Goal: Answer question/provide support

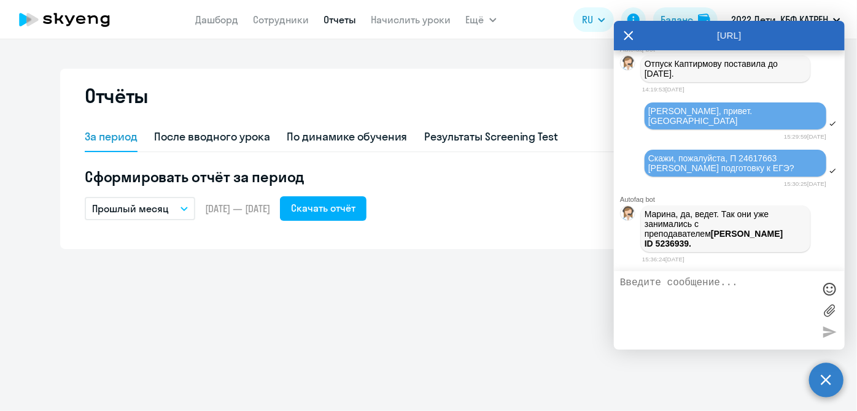
scroll to position [150340, 0]
paste textarea "Здравствуйте, [PERSON_NAME] пойдет в 10 класс, ей нужен преподаватель для старш…"
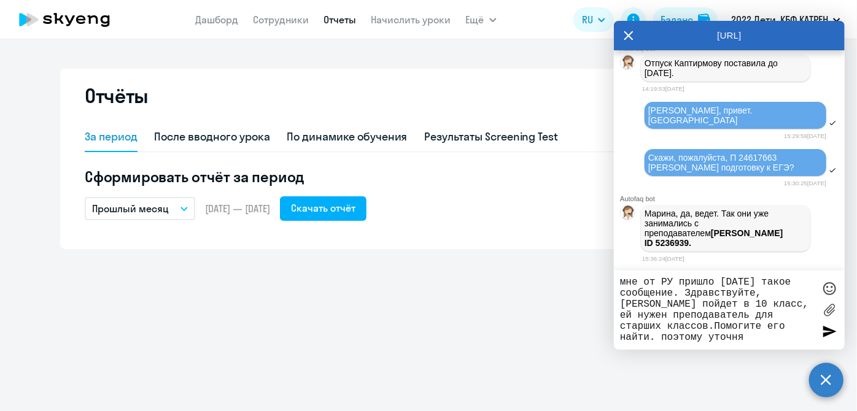
type textarea "мне от РУ пришло [DATE] такое сообщение. Здравствуйте, [PERSON_NAME] пойдет в 1…"
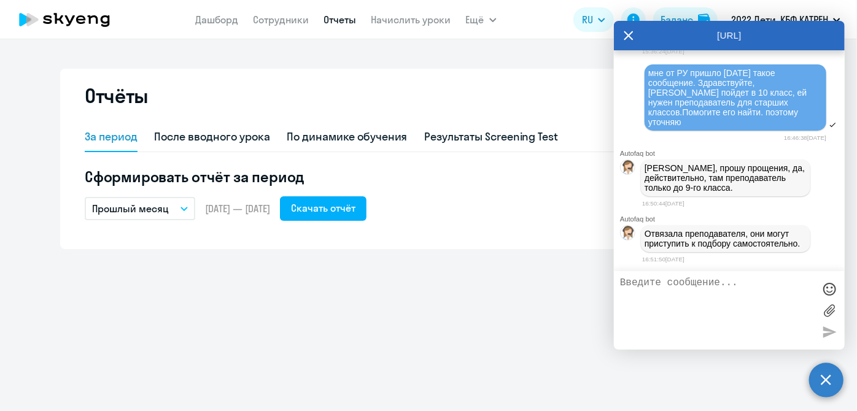
scroll to position [150549, 0]
type textarea "ок. передала РУ"
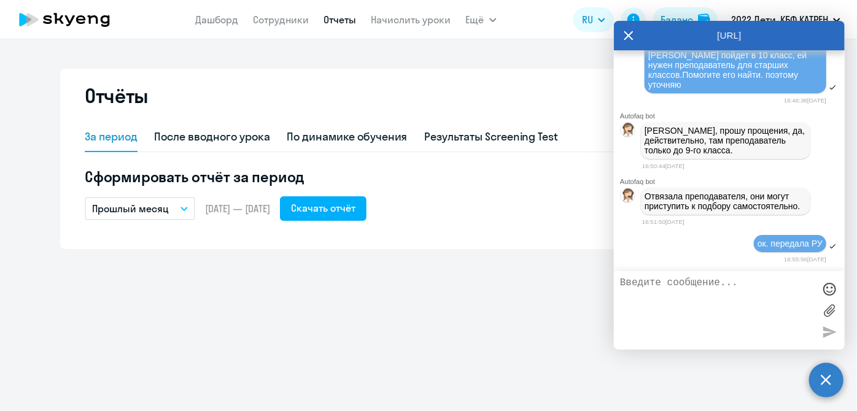
scroll to position [150586, 0]
paste textarea "42299735 [PERSON_NAME]"
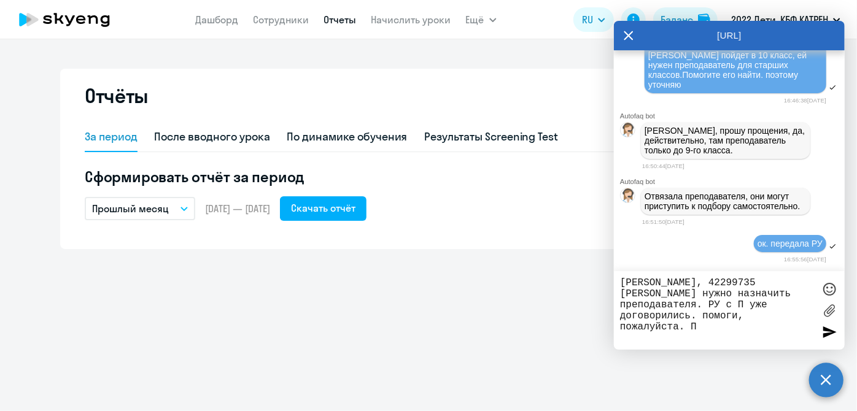
paste textarea "14399530 [PERSON_NAME]"
paste textarea "вт в 16, чт 14."
type textarea "[PERSON_NAME], 42299735 [PERSON_NAME] нужно назначить преподавателя. РУ с П уже…"
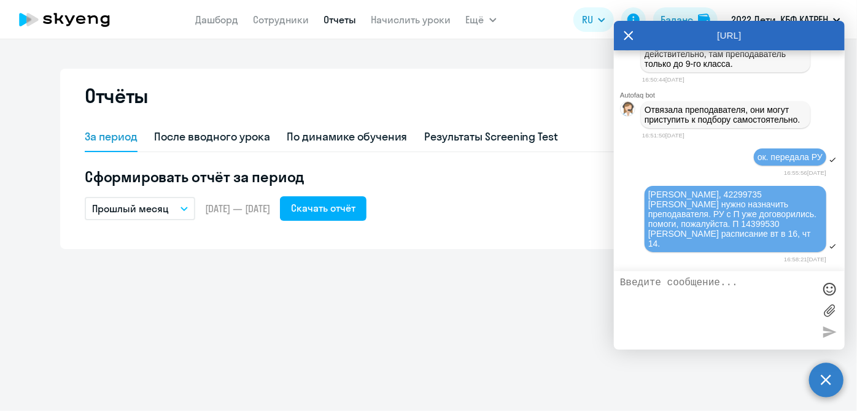
scroll to position [150672, 0]
paste textarea "40618099 [PERSON_NAME]"
paste textarea "[DATE] 14, [DATE] в 15"
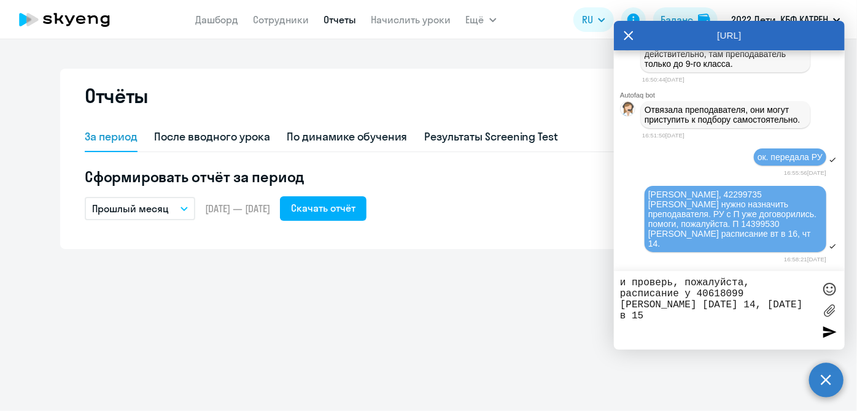
type textarea "и проверь, пожалуйста, расписание у 40618099 [PERSON_NAME] [DATE] 14, [DATE] в …"
click at [822, 332] on div at bounding box center [829, 332] width 18 height 18
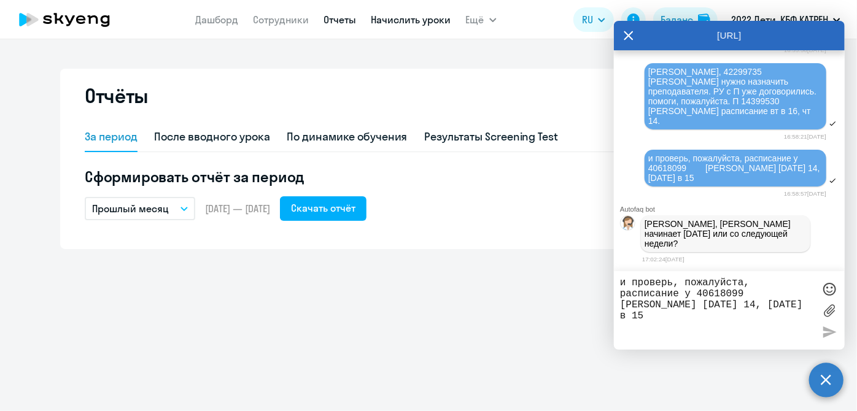
scroll to position [150796, 0]
click at [679, 292] on textarea "и проверь, пожалуйста, расписание у 40618099 [PERSON_NAME] [DATE] 14, [DATE] в …" at bounding box center [717, 311] width 194 height 66
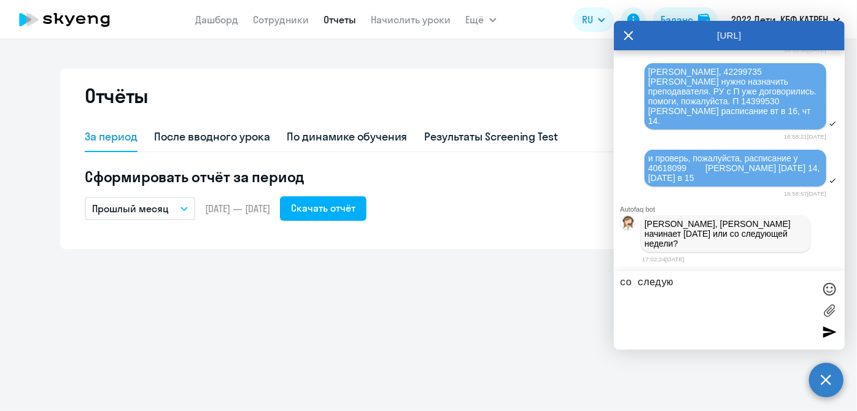
drag, startPoint x: 722, startPoint y: 281, endPoint x: 581, endPoint y: 274, distance: 141.4
click at [581, 274] on body "[PERSON_NAME] Отчеты Начислить уроки Ещё Документооборот Все продукты Дашборд С…" at bounding box center [428, 205] width 857 height 411
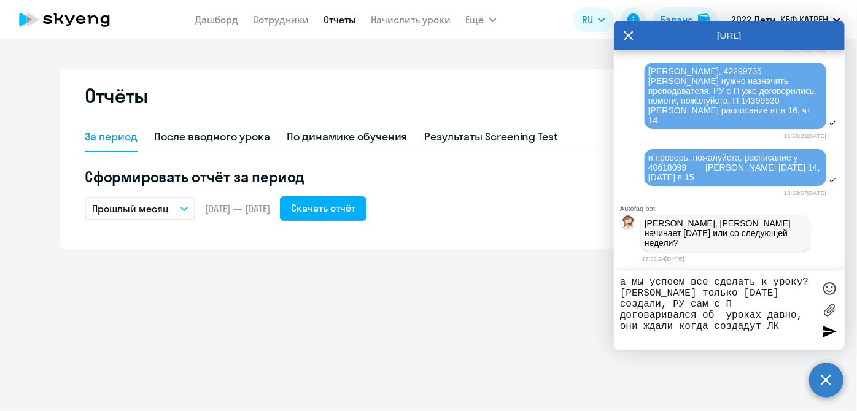
type textarea "а мы успеем все сделать к уроку? [PERSON_NAME] только [DATE] создали, РУ сам с …"
click at [829, 330] on div at bounding box center [829, 332] width 18 height 18
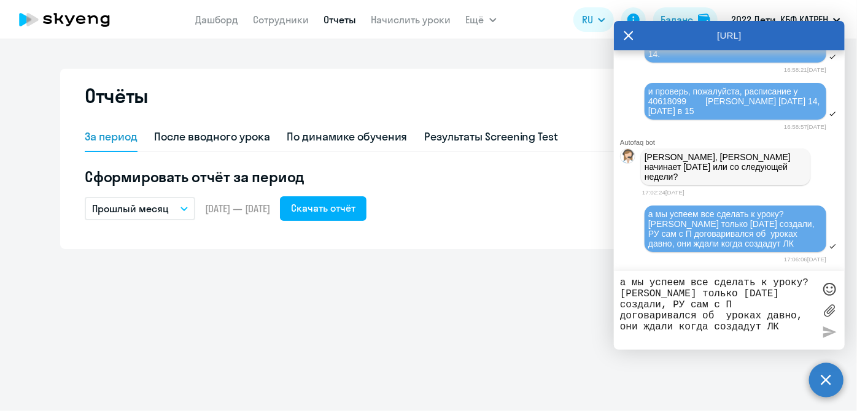
scroll to position [150863, 0]
click at [735, 314] on textarea "а мы успеем все сделать к уроку? [PERSON_NAME] только [DATE] создали, РУ сам с …" at bounding box center [717, 311] width 194 height 66
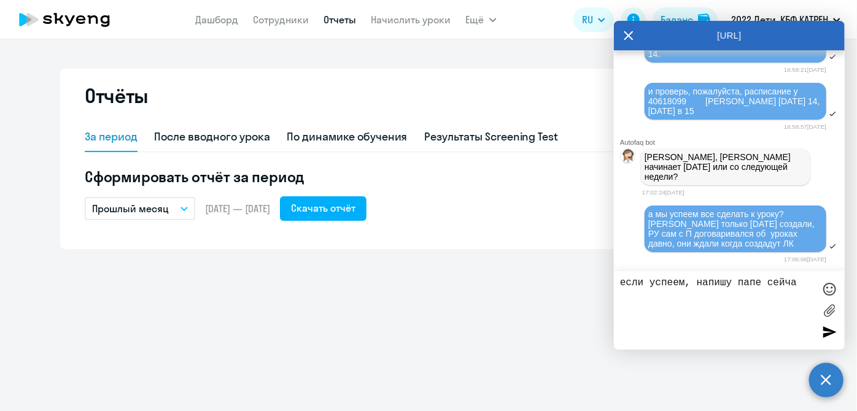
type textarea "если успеем, напишу папе сейчас"
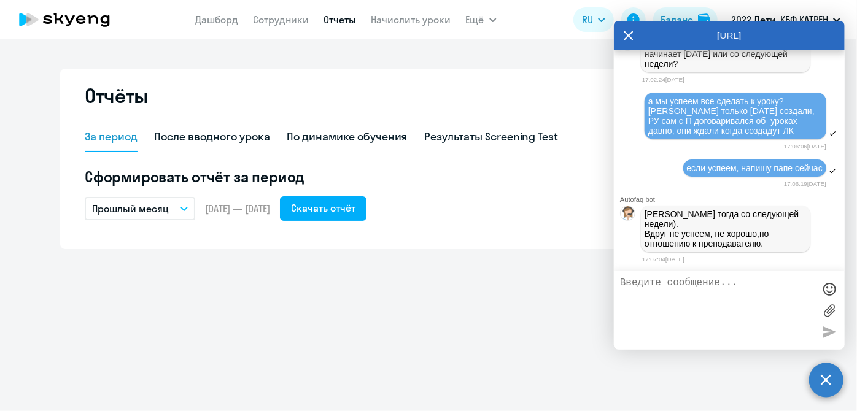
scroll to position [150966, 0]
click at [674, 301] on textarea at bounding box center [717, 311] width 194 height 66
type textarea "да, конечно"
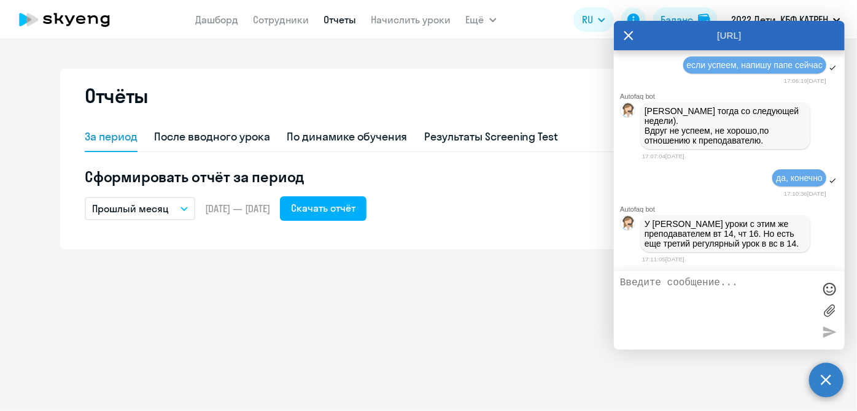
scroll to position [151080, 0]
click at [739, 303] on textarea at bounding box center [717, 311] width 194 height 66
type textarea "до сентября оставляем, потом уберем"
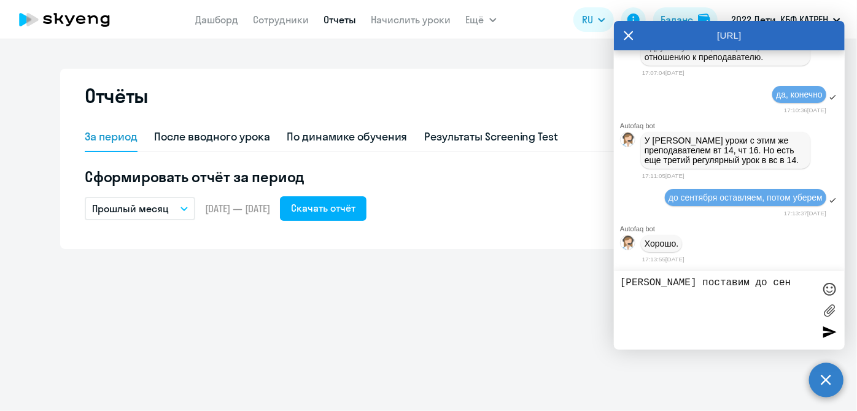
scroll to position [151164, 0]
type textarea "[PERSON_NAME] поставим до сентября тоже третье занятие в вс в 16.00"
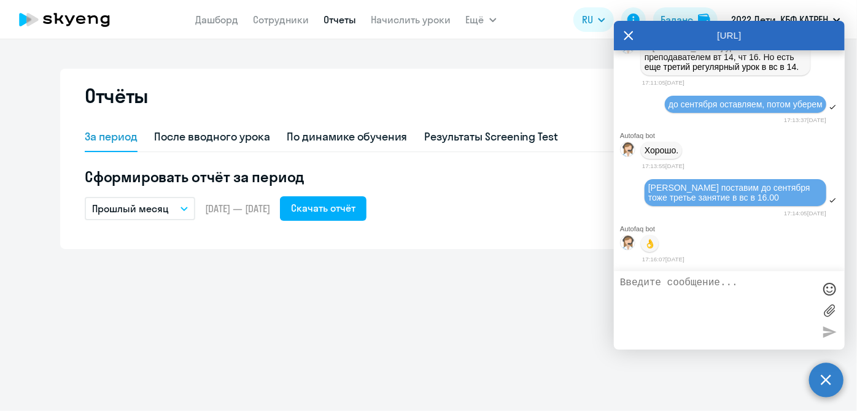
scroll to position [151260, 0]
paste textarea "16847099 [PERSON_NAME]"
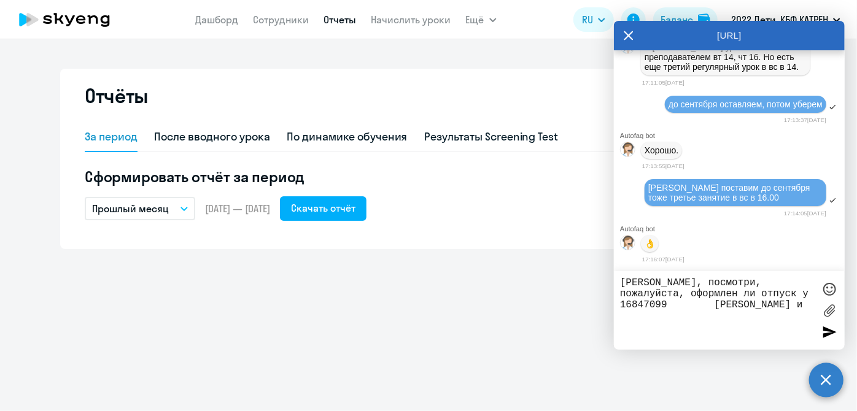
paste textarea "16846182 [PERSON_NAME]"
type textarea "[PERSON_NAME], посмотри, пожалуйста, оформлен ли отпуск у 16847099 [PERSON_NAME…"
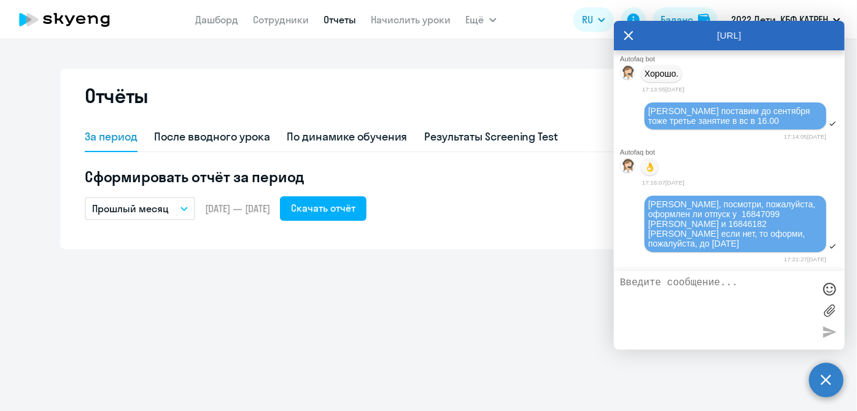
scroll to position [151337, 0]
paste textarea "16847405 [PERSON_NAME] [PERSON_NAME]"
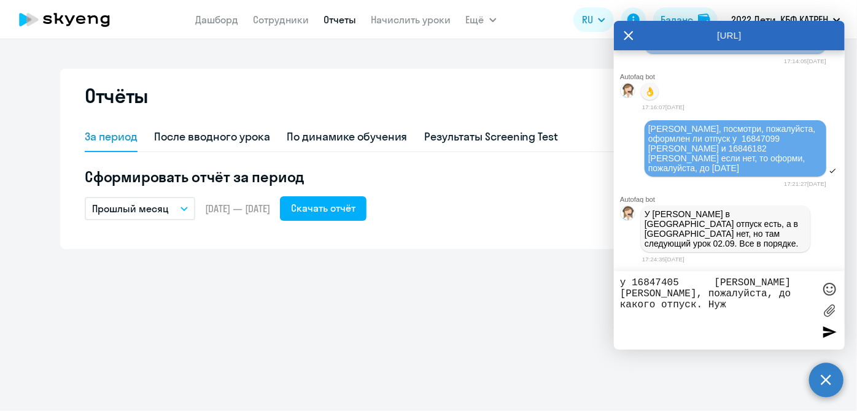
scroll to position [151402, 0]
type textarea "у 16847405 [PERSON_NAME] [PERSON_NAME], пожалуйста, до какого отпуск. Нужно до …"
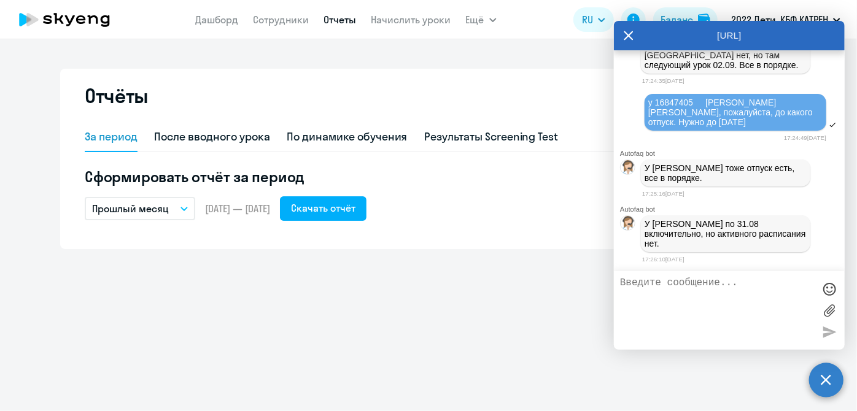
scroll to position [151573, 0]
click at [661, 308] on textarea at bounding box center [717, 311] width 194 height 66
type textarea "х"
type textarea "поняла. составят потом сами"
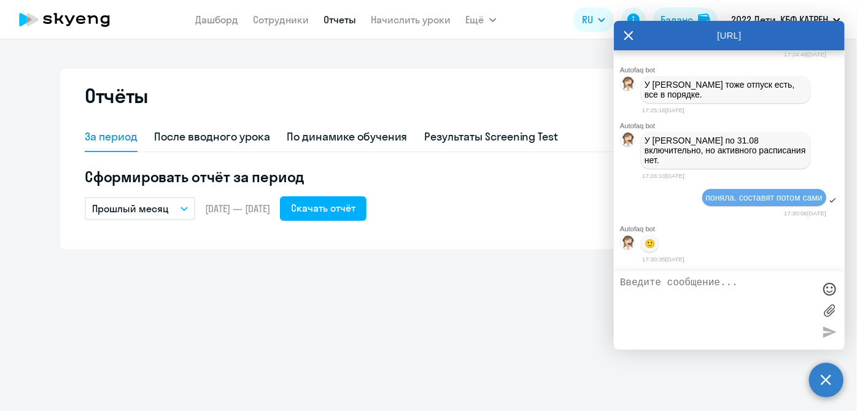
scroll to position [151658, 0]
